Goal: Information Seeking & Learning: Find specific fact

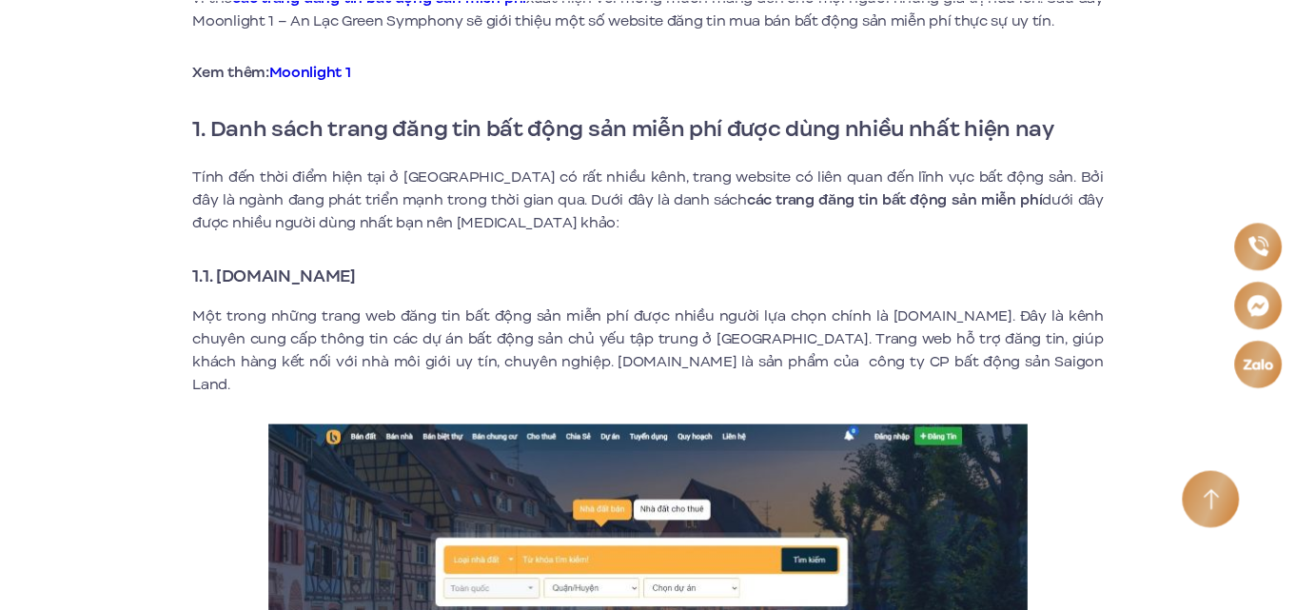
scroll to position [688, 0]
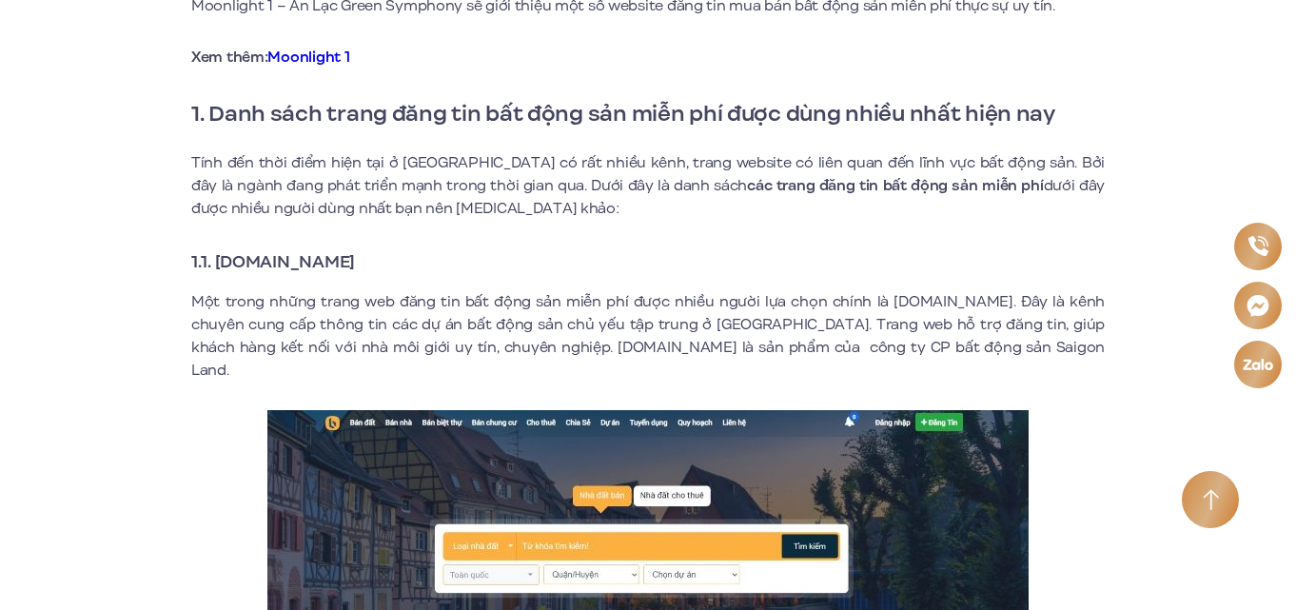
drag, startPoint x: 390, startPoint y: 264, endPoint x: 223, endPoint y: 261, distance: 167.5
click at [223, 261] on strong "1.1. [DOMAIN_NAME]" at bounding box center [273, 261] width 164 height 25
click at [298, 267] on strong "1.1. [DOMAIN_NAME]" at bounding box center [273, 261] width 164 height 25
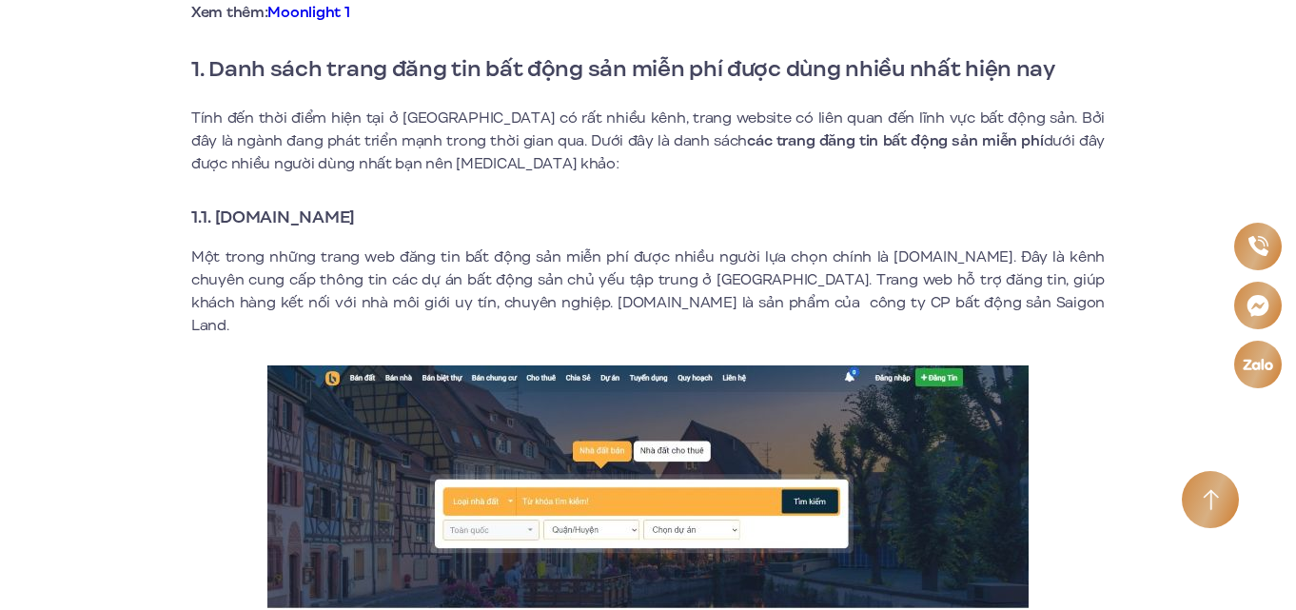
drag, startPoint x: 391, startPoint y: 219, endPoint x: 211, endPoint y: 221, distance: 179.9
click at [211, 221] on strong "1.1. [DOMAIN_NAME]" at bounding box center [273, 217] width 164 height 25
copy strong "[DOMAIN_NAME]"
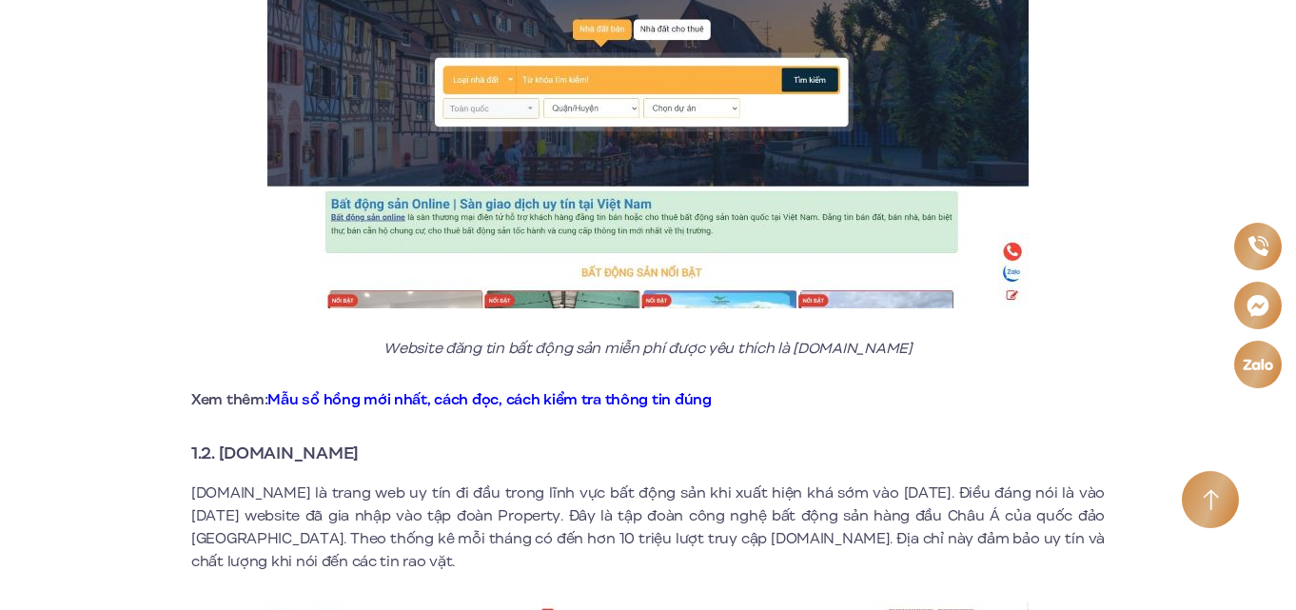
scroll to position [1340, 0]
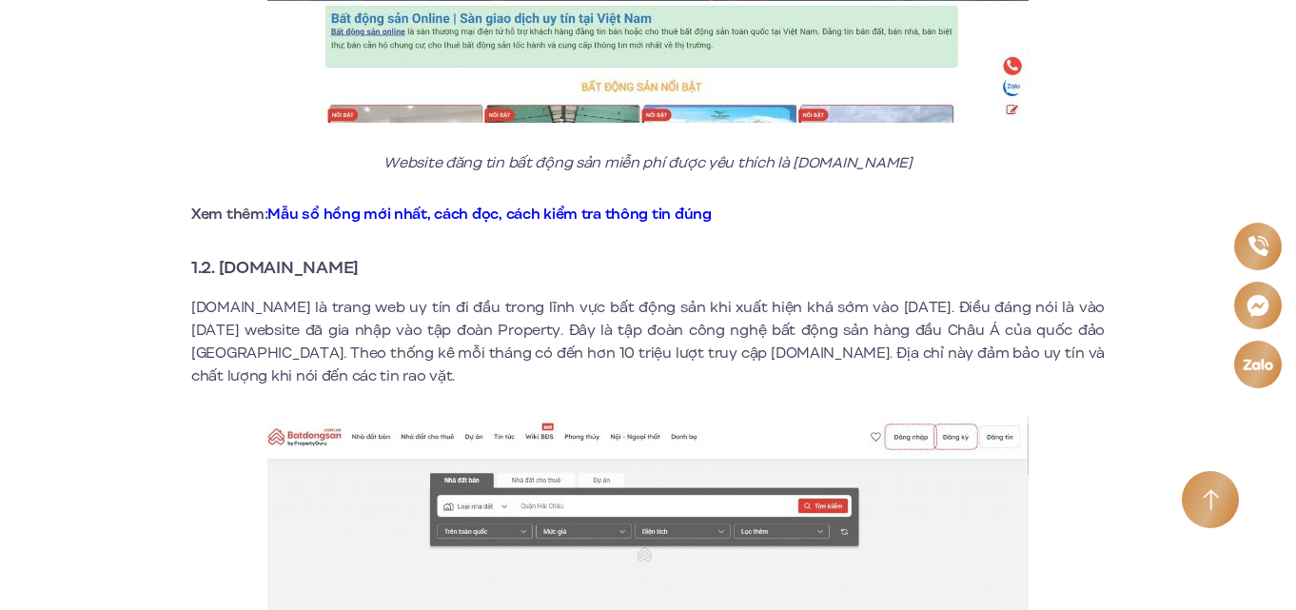
click at [359, 255] on strong "1.2. [DOMAIN_NAME]" at bounding box center [275, 267] width 168 height 25
click at [233, 255] on strong "1.2. [DOMAIN_NAME]" at bounding box center [275, 267] width 168 height 25
click at [359, 255] on strong "1.2. [DOMAIN_NAME]" at bounding box center [275, 267] width 168 height 25
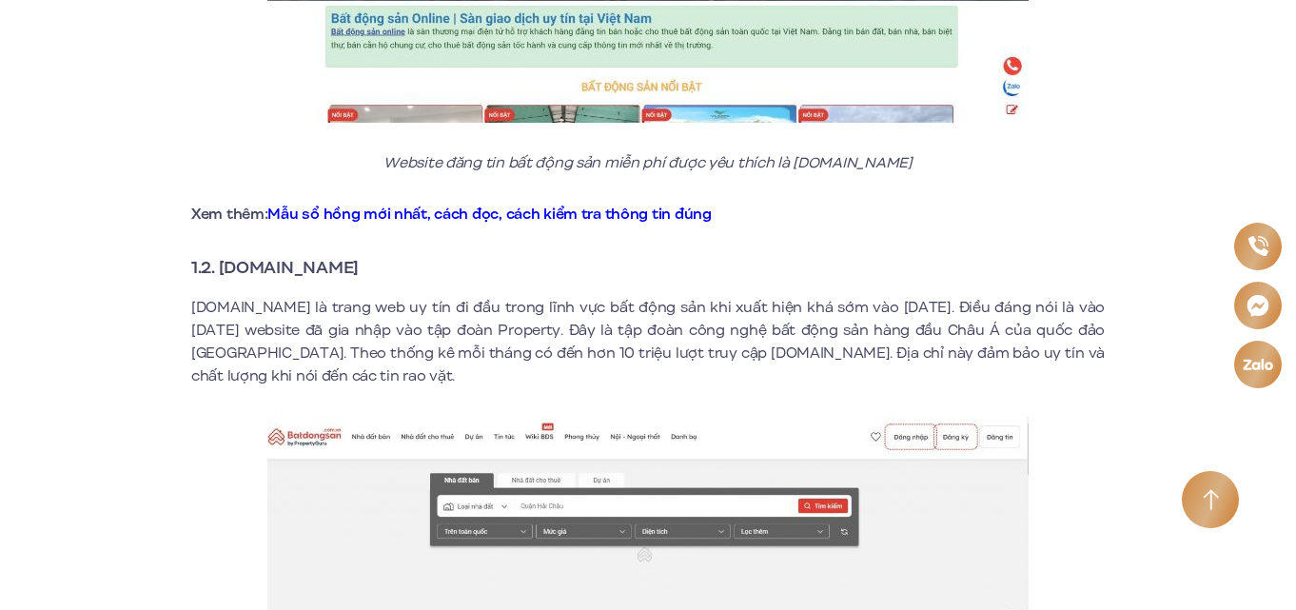
click at [359, 255] on strong "1.2. [DOMAIN_NAME]" at bounding box center [275, 267] width 168 height 25
click at [223, 255] on strong "1.2. [DOMAIN_NAME]" at bounding box center [275, 267] width 168 height 25
copy strong "Batdongsan"
